Goal: Find specific page/section: Find specific page/section

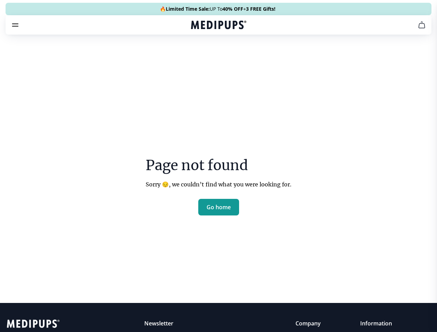
click at [218, 166] on section "Page not found Sorry 😔, we couldn’t find what you were looking for. Go home" at bounding box center [218, 170] width 437 height 266
click at [199, 55] on span "Supplements" at bounding box center [216, 58] width 35 height 7
click at [417, 29] on icon "cart" at bounding box center [421, 25] width 8 height 8
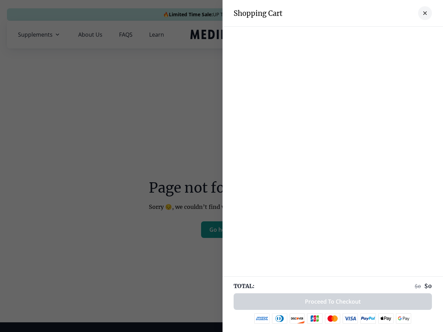
click at [390, 35] on div at bounding box center [332, 34] width 220 height 14
click at [219, 230] on div at bounding box center [221, 166] width 443 height 332
